Goal: Information Seeking & Learning: Check status

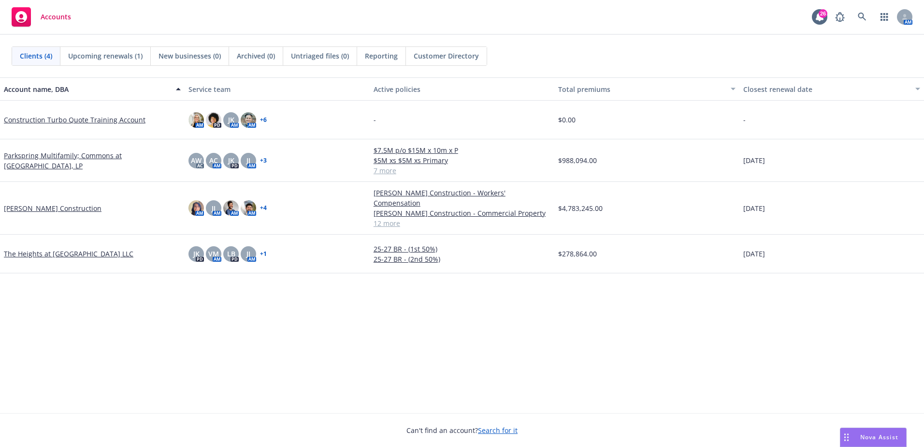
click at [387, 54] on span "Reporting" at bounding box center [381, 56] width 33 height 10
